Goal: Task Accomplishment & Management: Manage account settings

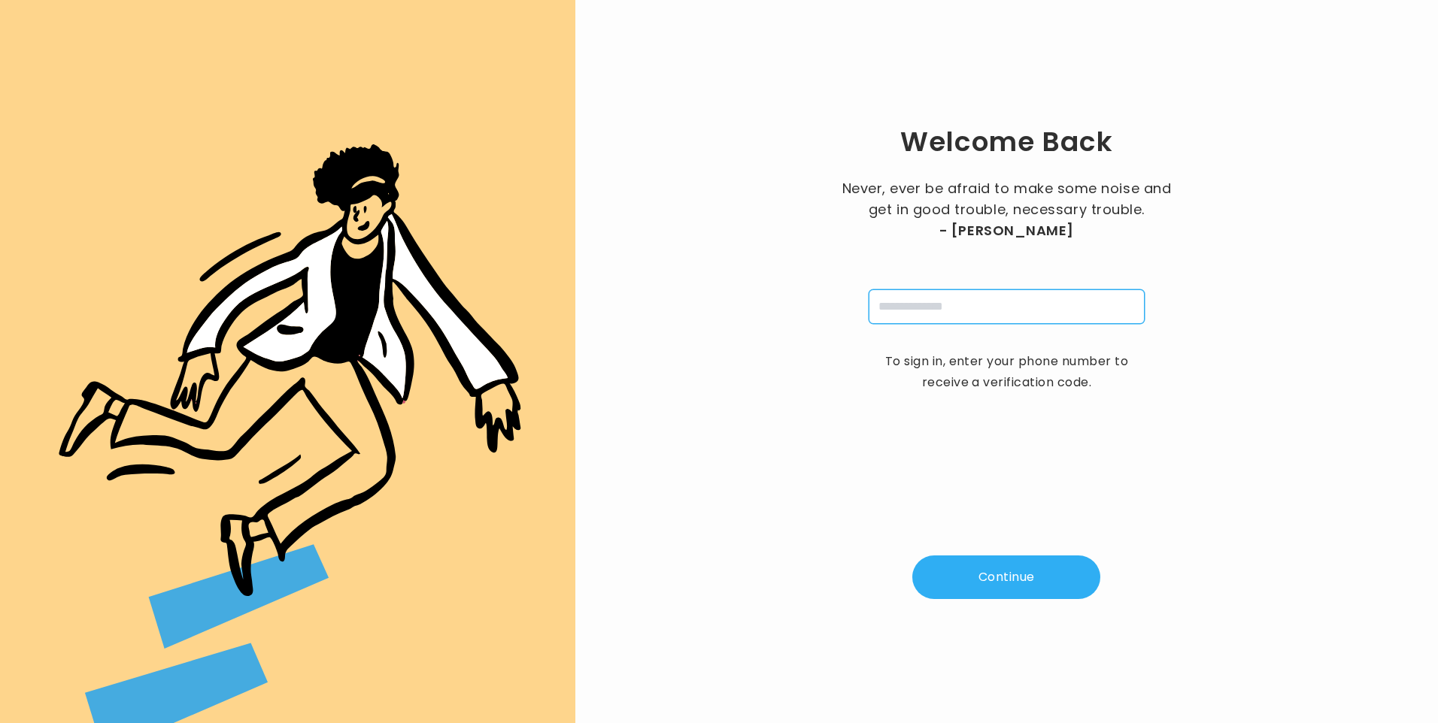
click at [981, 314] on input "tel" at bounding box center [1007, 307] width 276 height 35
type input "**********"
click at [999, 571] on button "Continue" at bounding box center [1006, 578] width 188 height 44
type input "*"
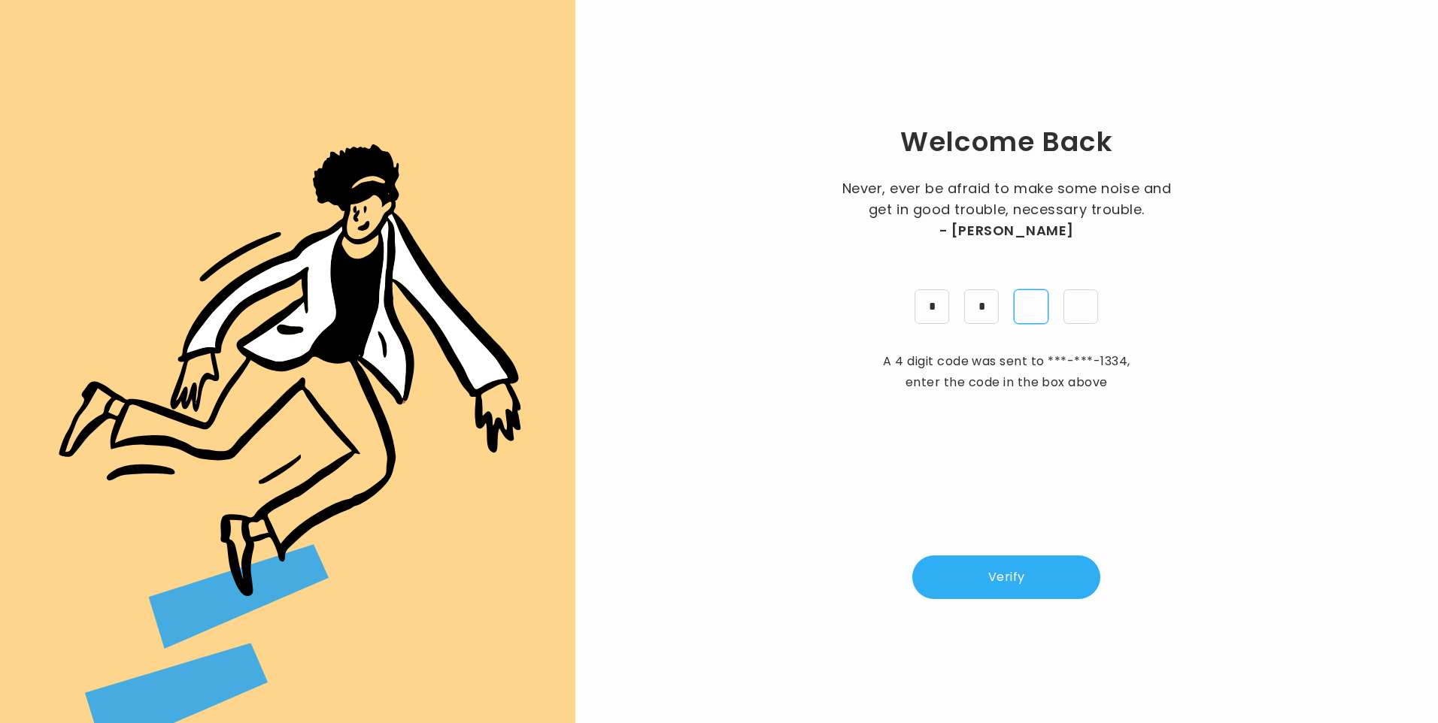
type input "*"
click at [1017, 586] on button "Verify" at bounding box center [1006, 578] width 188 height 44
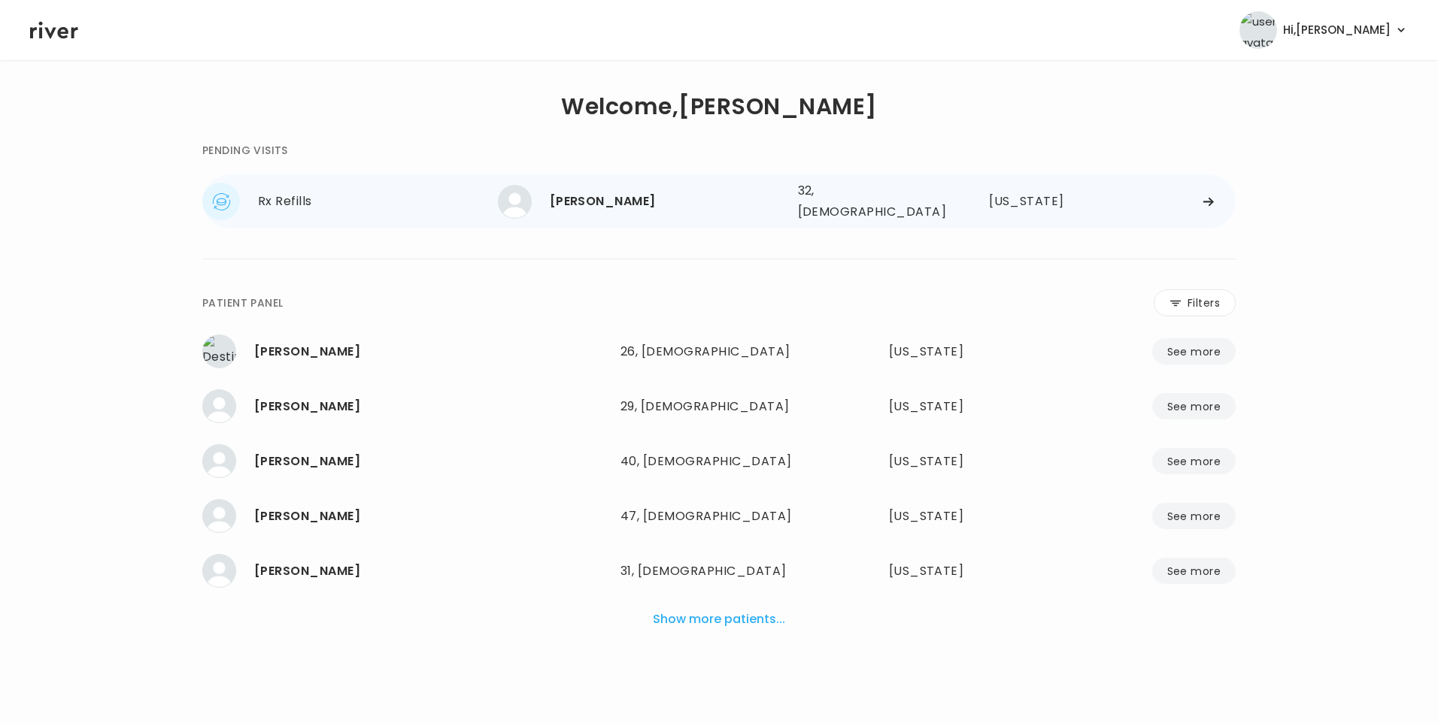
click at [586, 199] on div "[PERSON_NAME]" at bounding box center [668, 201] width 236 height 21
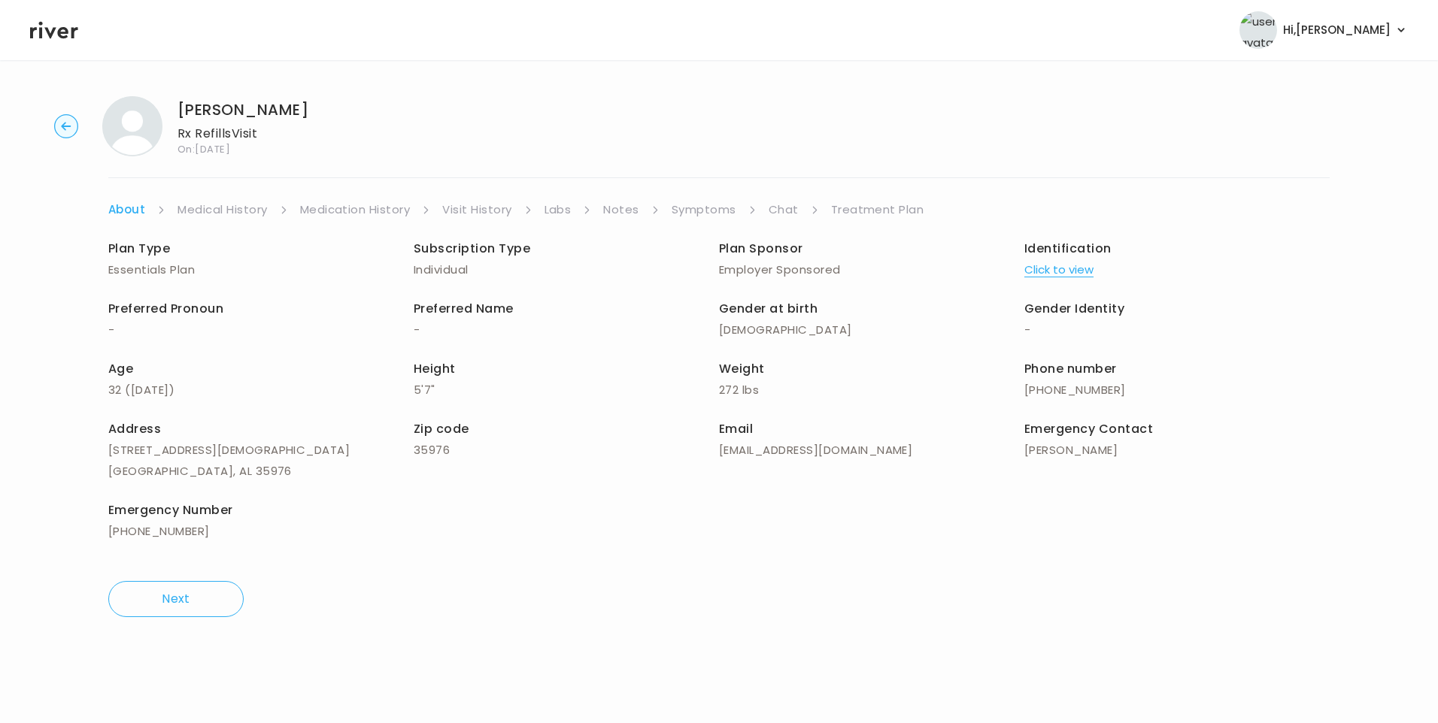
click at [781, 214] on link "Chat" at bounding box center [784, 209] width 30 height 21
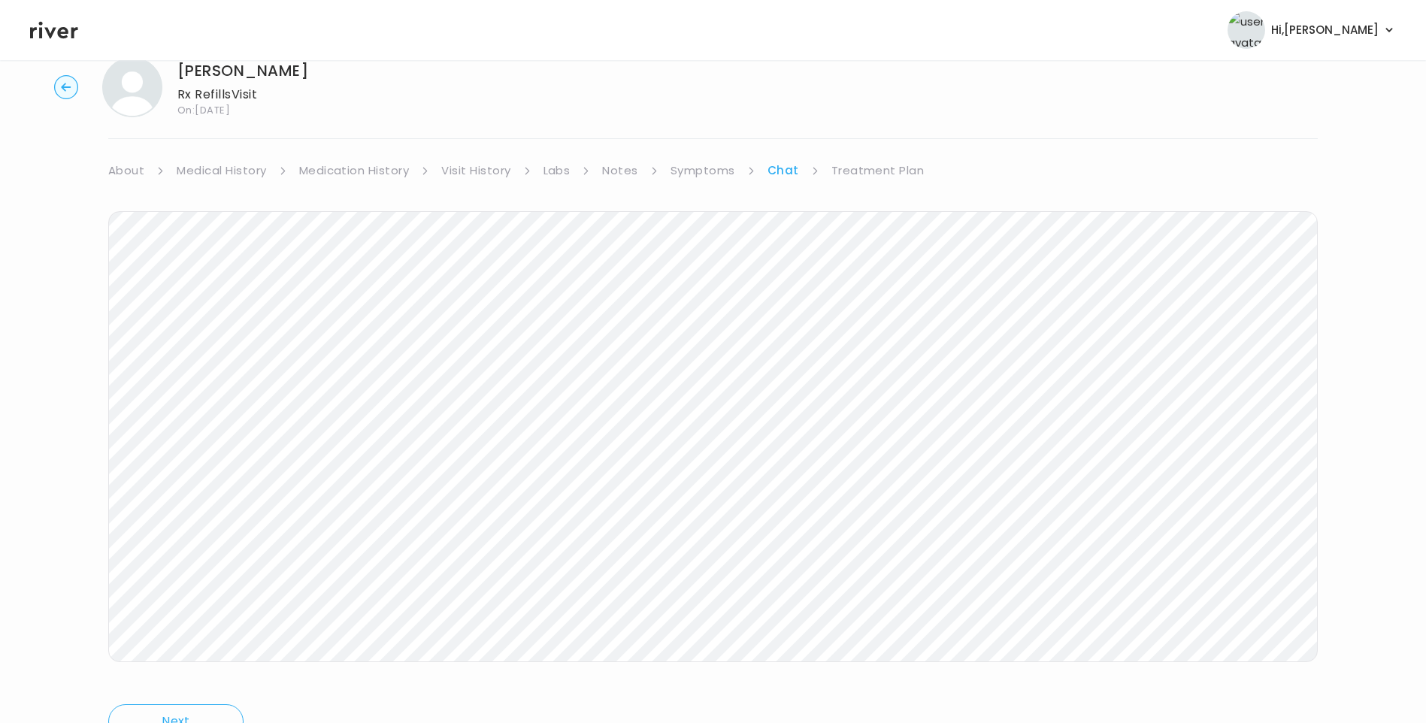
scroll to position [112, 0]
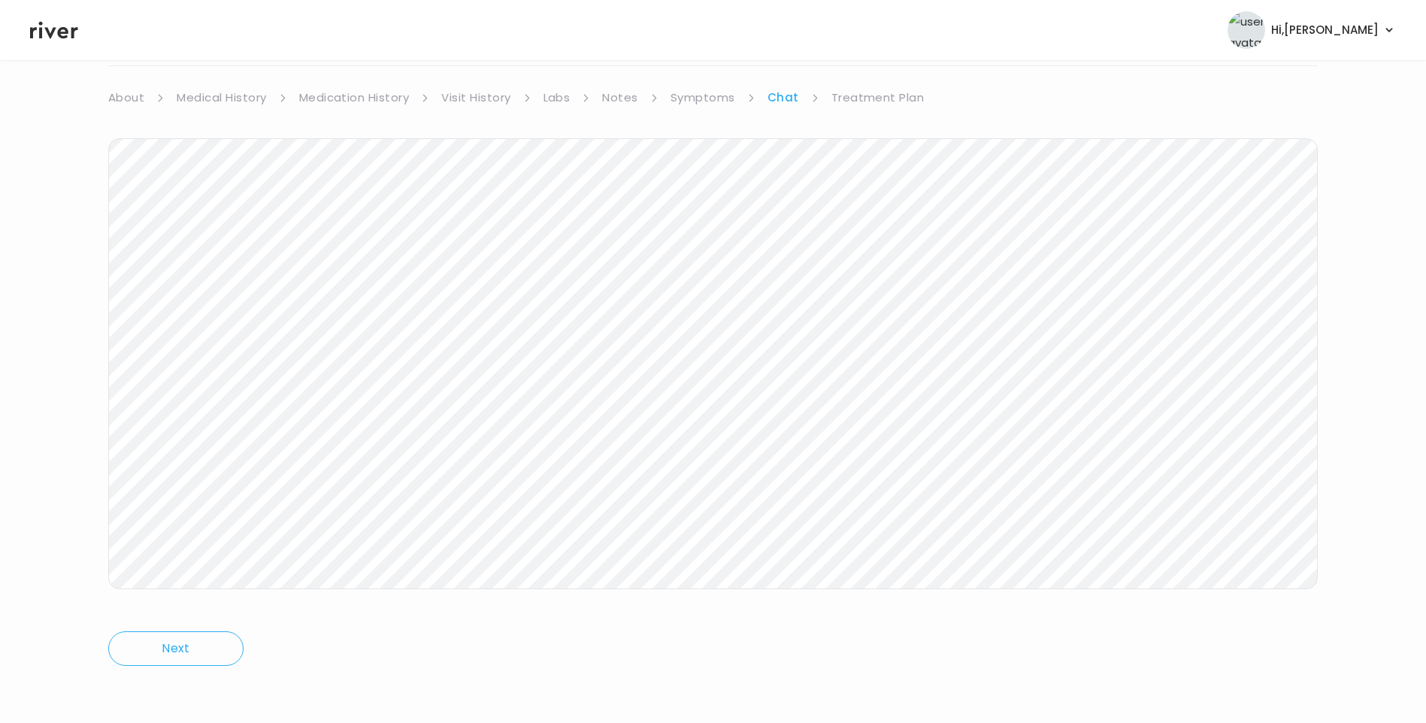
drag, startPoint x: 55, startPoint y: 35, endPoint x: 82, endPoint y: 47, distance: 29.6
click at [55, 35] on icon at bounding box center [54, 30] width 48 height 23
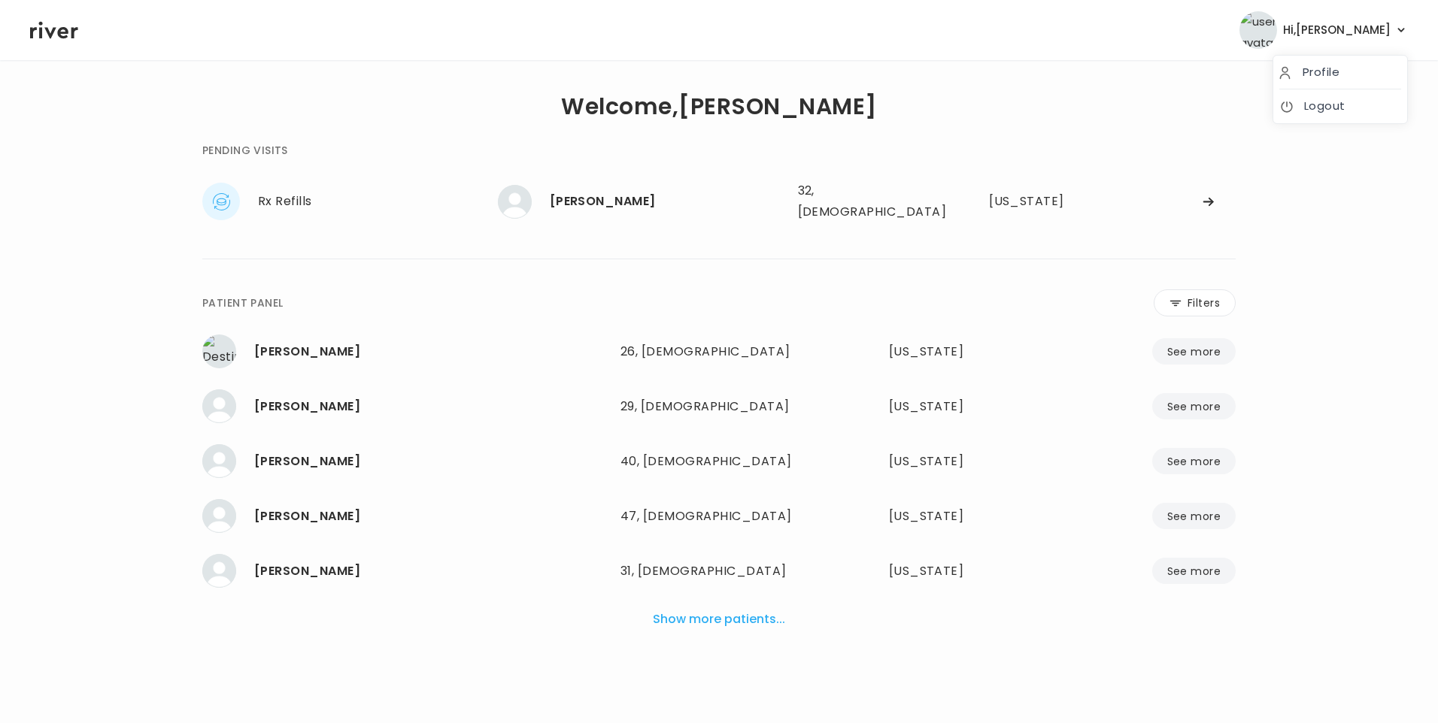
click at [1374, 32] on span "Hi, [PERSON_NAME]" at bounding box center [1337, 30] width 108 height 21
click at [1336, 115] on link "Logout" at bounding box center [1340, 105] width 122 height 21
